Goal: Use online tool/utility: Utilize a website feature to perform a specific function

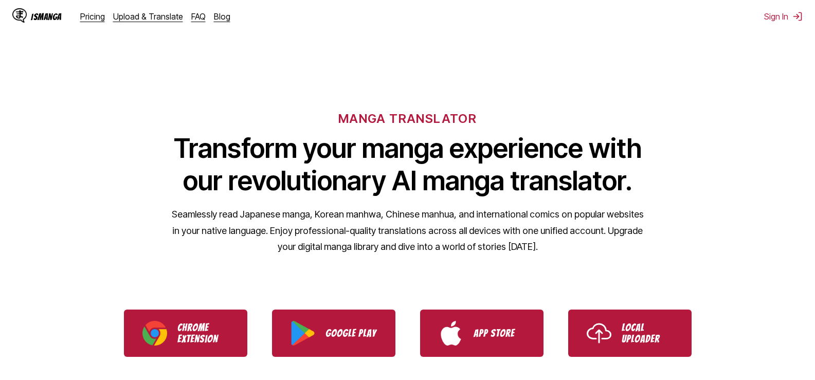
scroll to position [19, 0]
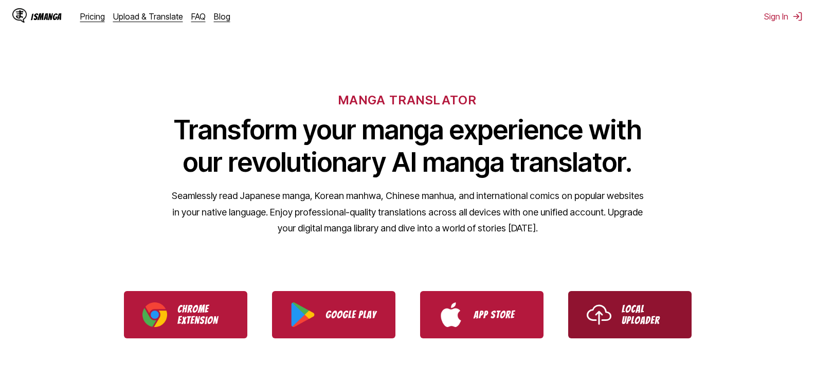
click at [625, 303] on p "Local Uploader" at bounding box center [647, 314] width 51 height 23
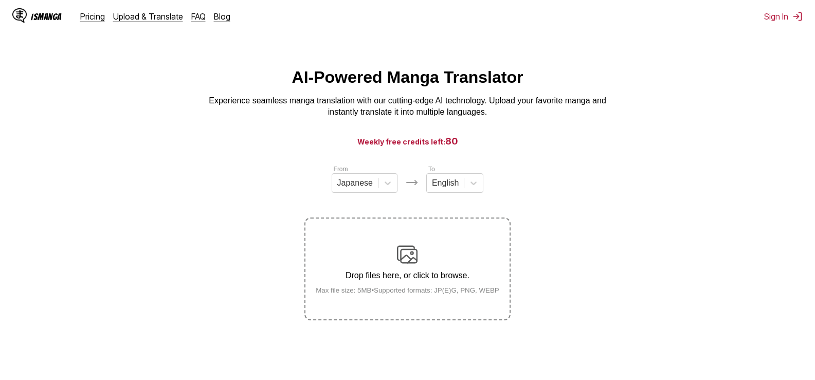
click at [407, 264] on img at bounding box center [407, 254] width 21 height 21
click at [0, 0] on input "Drop files here, or click to browse. Max file size: 5MB • Supported formats: JP…" at bounding box center [0, 0] width 0 height 0
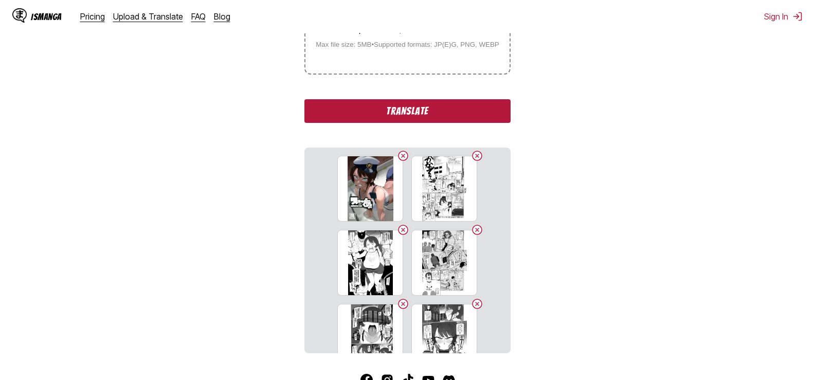
scroll to position [244, 0]
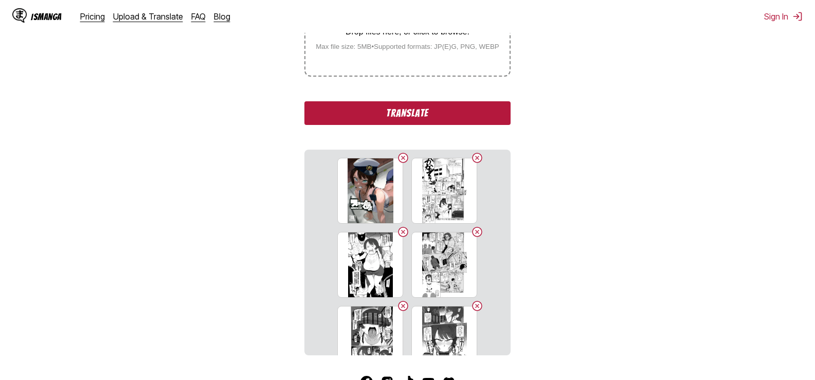
click at [413, 120] on button "Translate" at bounding box center [407, 113] width 206 height 24
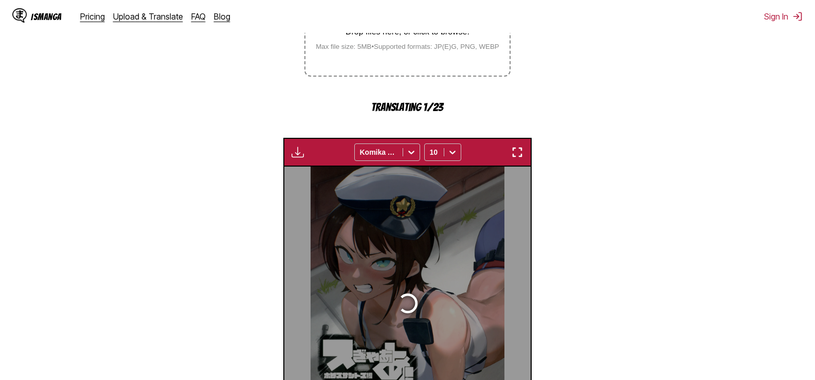
scroll to position [308, 0]
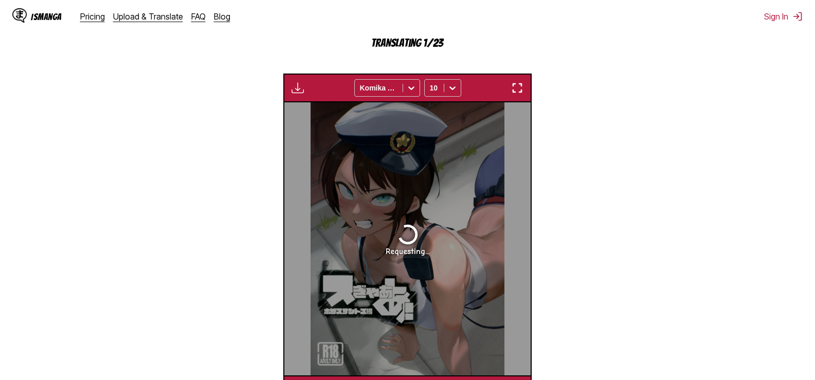
click at [413, 278] on div "Requesting..." at bounding box center [407, 238] width 246 height 273
click at [415, 88] on icon at bounding box center [411, 88] width 10 height 10
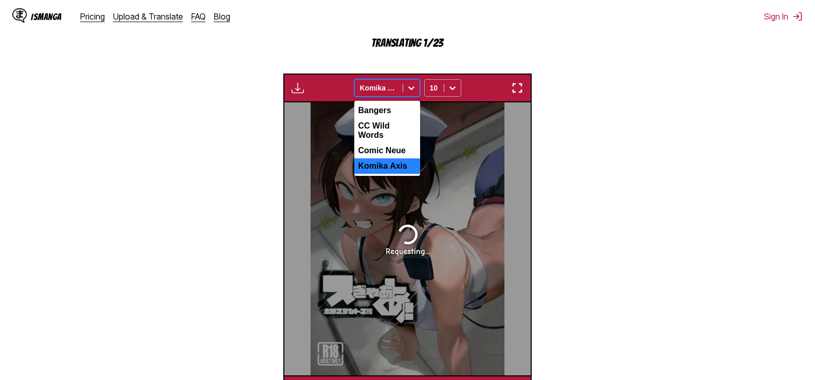
click at [451, 88] on icon at bounding box center [452, 88] width 10 height 10
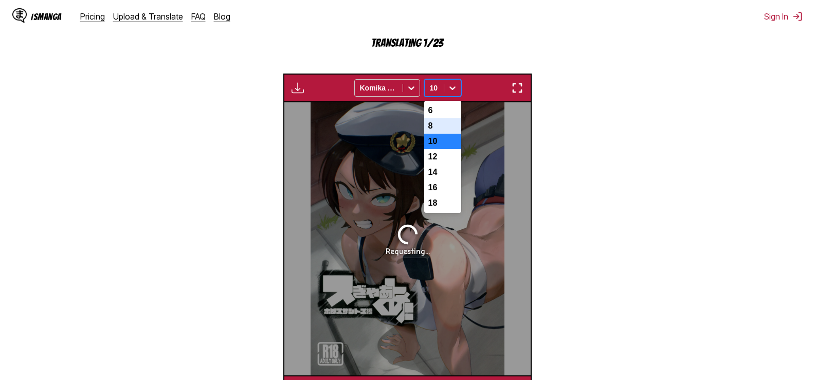
click at [440, 134] on div "8" at bounding box center [442, 125] width 37 height 15
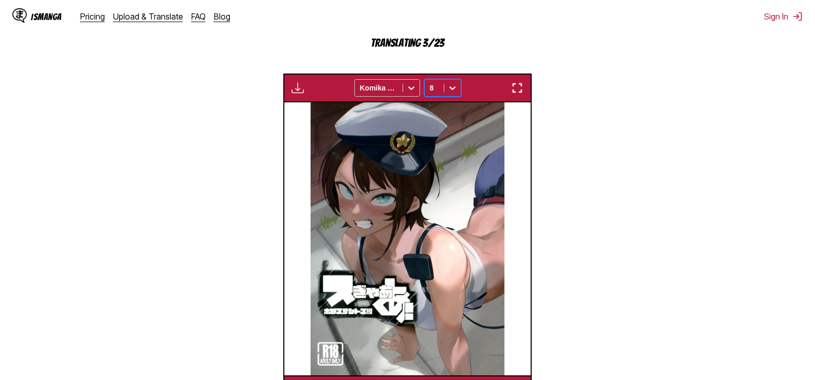
scroll to position [0, 246]
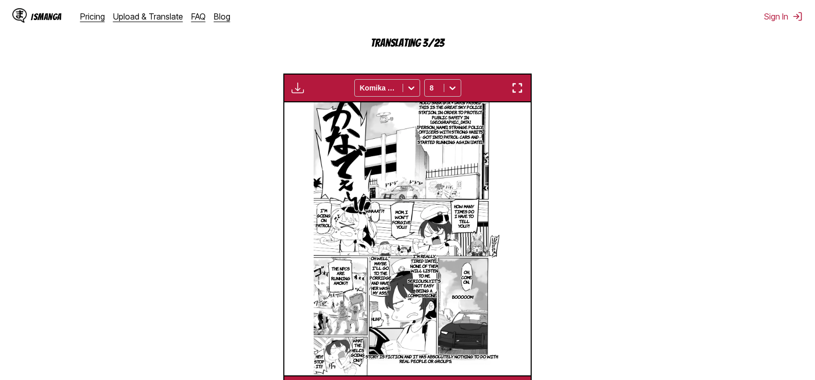
click at [511, 89] on img "button" at bounding box center [517, 88] width 12 height 12
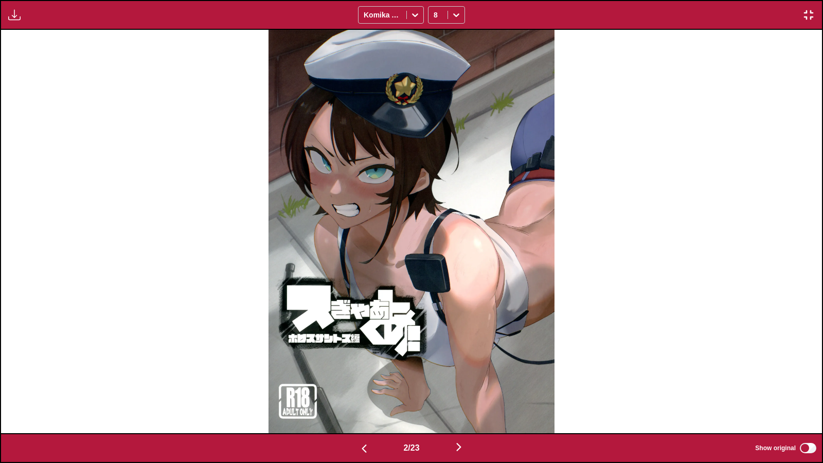
scroll to position [0, 821]
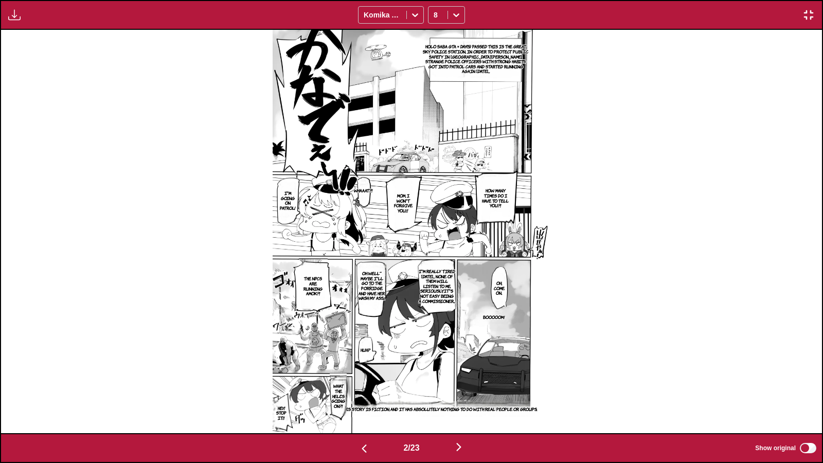
drag, startPoint x: 394, startPoint y: 64, endPoint x: 401, endPoint y: 110, distance: 45.8
drag, startPoint x: 401, startPoint y: 110, endPoint x: 653, endPoint y: 213, distance: 272.1
click at [653, 213] on div "Holo Saba GTA × Day(s) passed This is the Great Sky Police Station. In order to…" at bounding box center [411, 231] width 821 height 403
click at [813, 17] on img "button" at bounding box center [808, 15] width 12 height 12
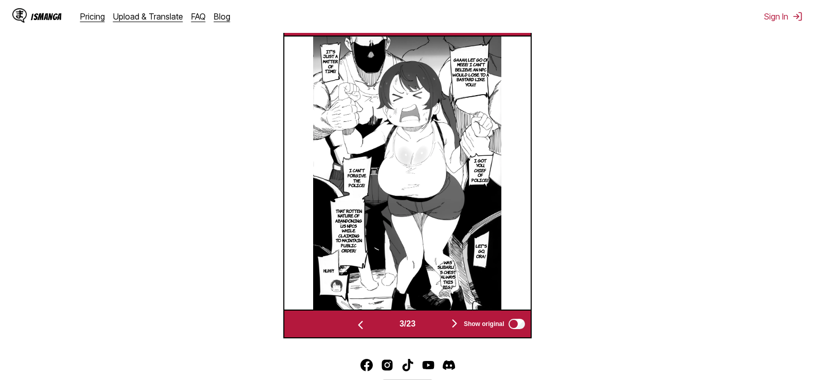
scroll to position [365, 0]
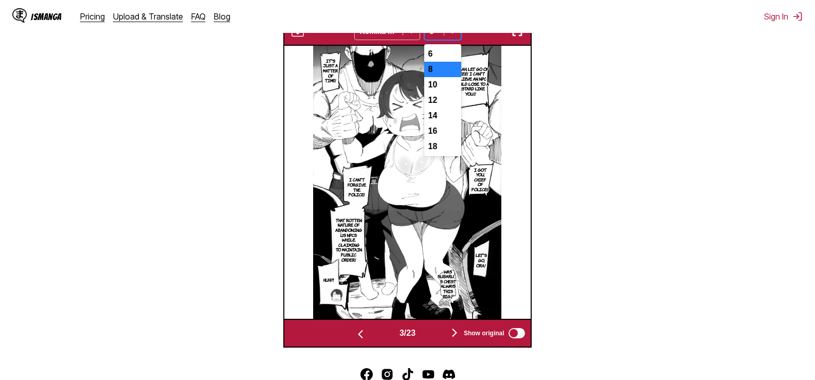
click at [460, 37] on div at bounding box center [452, 31] width 16 height 16
click at [454, 86] on div "10" at bounding box center [442, 84] width 37 height 15
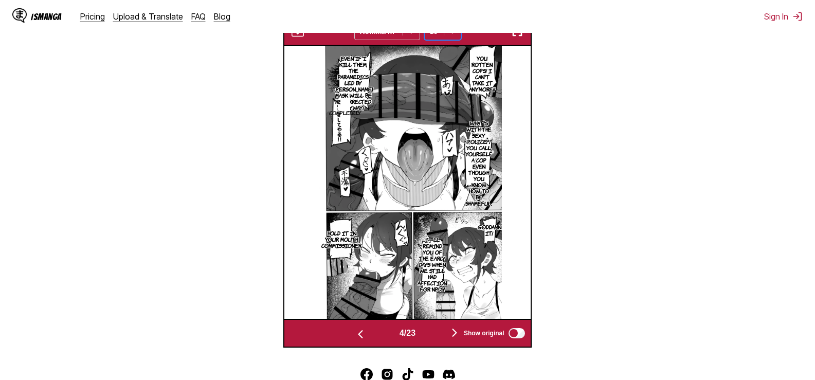
scroll to position [0, 738]
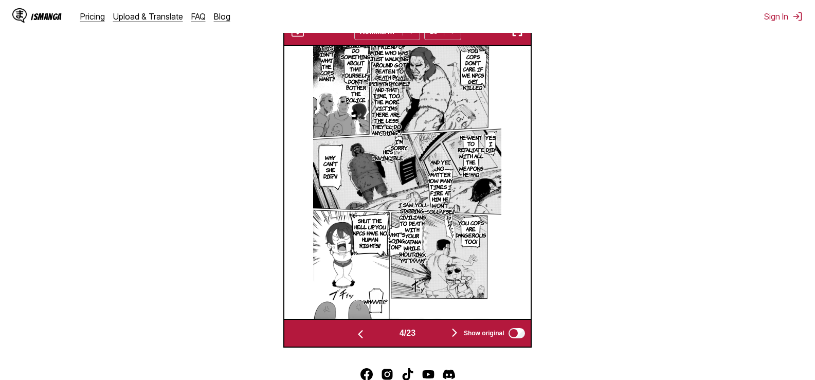
click at [515, 37] on img "button" at bounding box center [517, 31] width 12 height 12
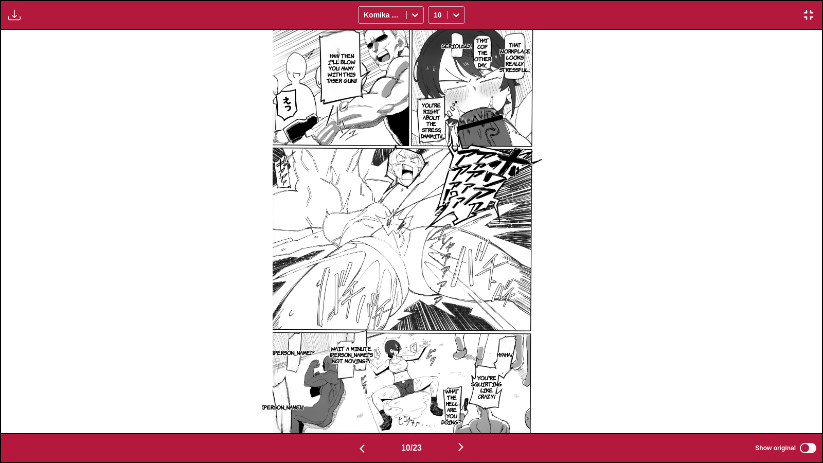
scroll to position [0, 8208]
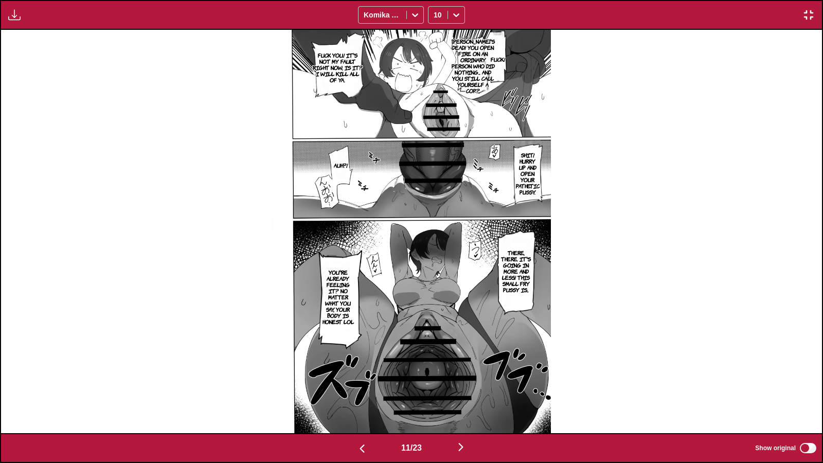
click at [459, 5] on div "Available for premium users only Komika Axis 10" at bounding box center [411, 15] width 823 height 30
click at [457, 12] on icon at bounding box center [456, 15] width 10 height 10
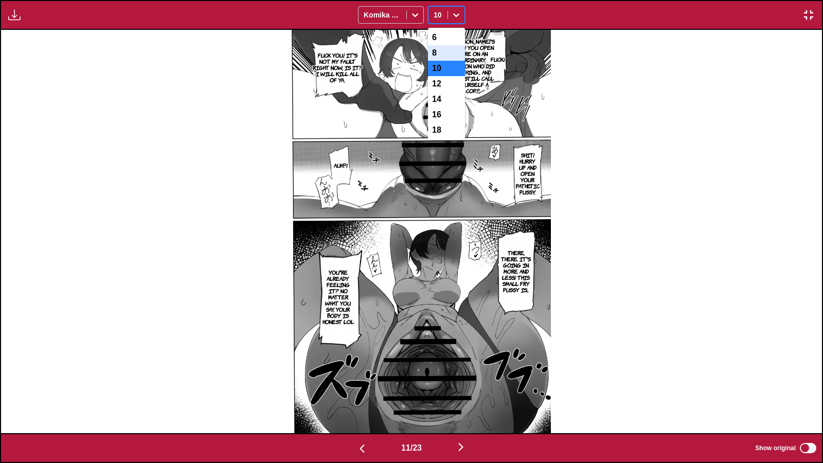
click at [443, 48] on div "8" at bounding box center [446, 52] width 37 height 15
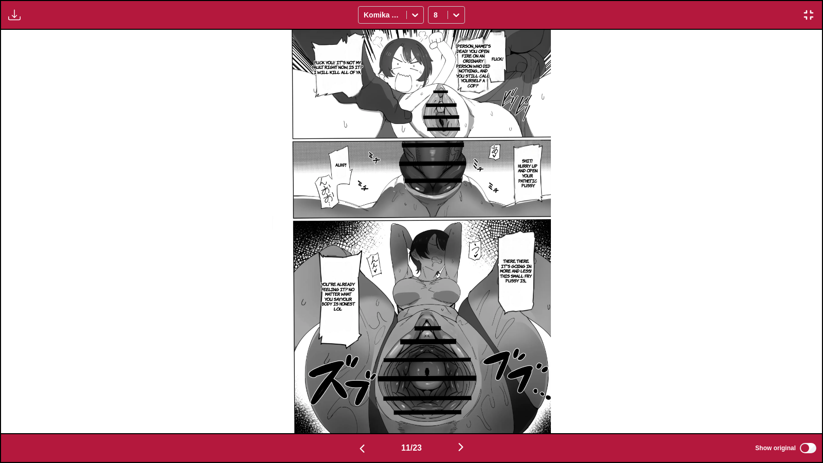
click at [15, 19] on img "button" at bounding box center [14, 15] width 12 height 12
click at [712, 119] on div "FUCK! [PERSON_NAME]'s dead! You open fire on an ordinary person who did nothing…" at bounding box center [411, 231] width 821 height 403
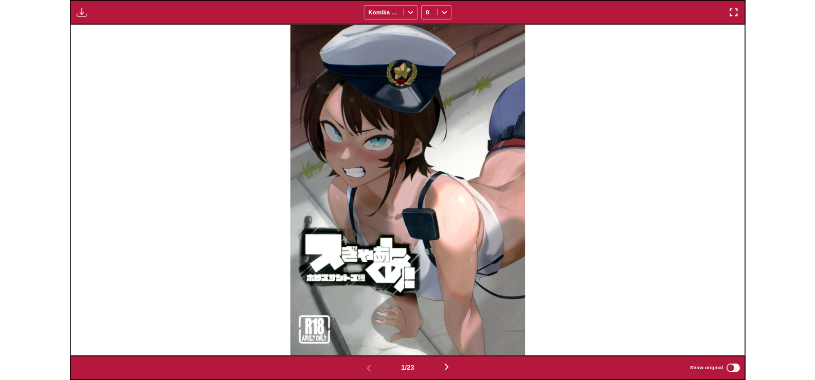
scroll to position [268, 0]
